Goal: Find specific page/section: Find specific page/section

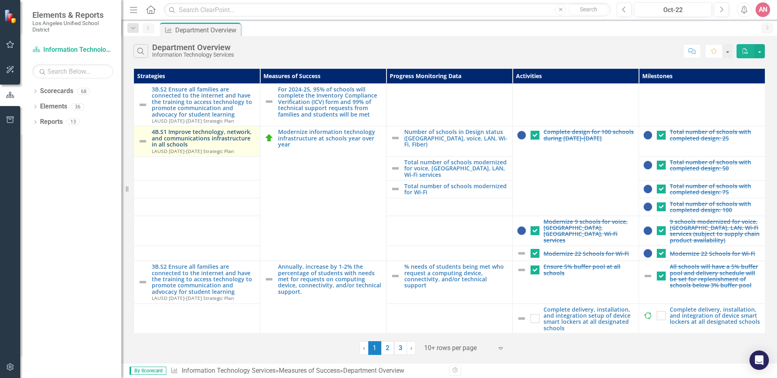
click at [210, 139] on link "4B.S1 Improve technology, network, and communications infrastructure in all sch…" at bounding box center [204, 138] width 104 height 19
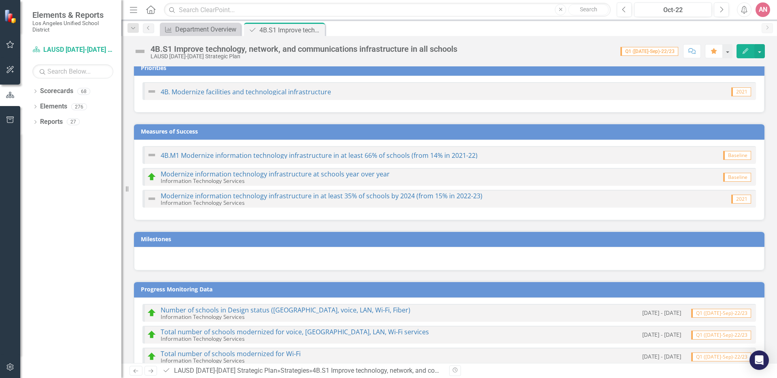
scroll to position [7, 0]
click at [346, 153] on link "4B.M1 Modernize information technology infrastructure in at least 66% of school…" at bounding box center [319, 155] width 317 height 9
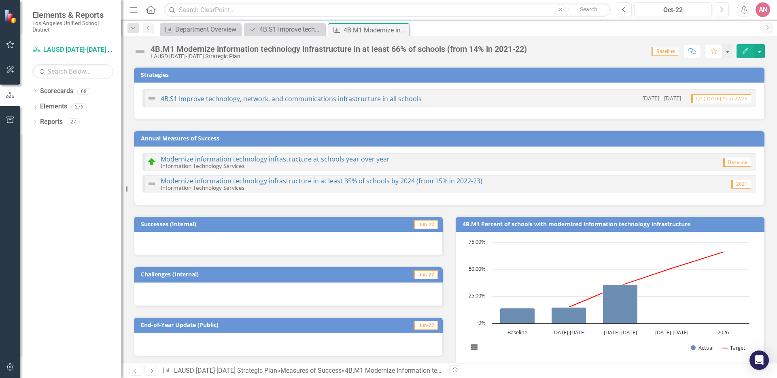
scroll to position [2, 0]
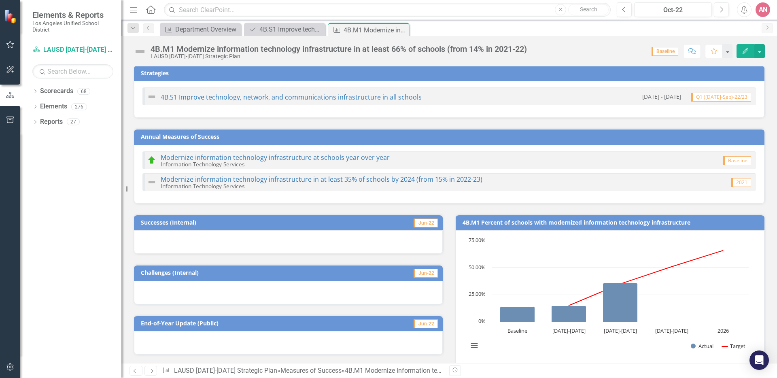
click at [452, 47] on div "4B.M1 Modernize information technology infrastructure in at least 66% of school…" at bounding box center [339, 49] width 376 height 9
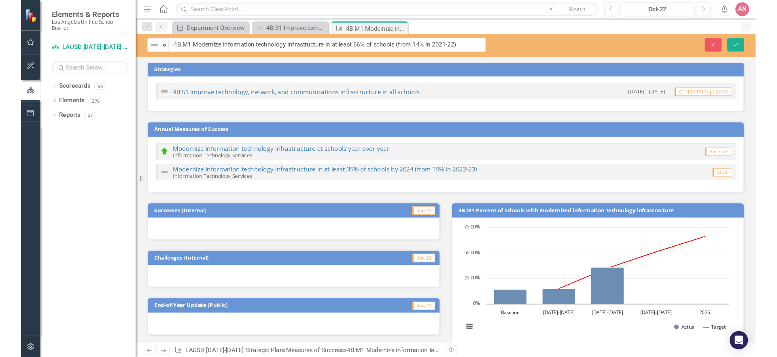
scroll to position [3, 0]
